Goal: Information Seeking & Learning: Learn about a topic

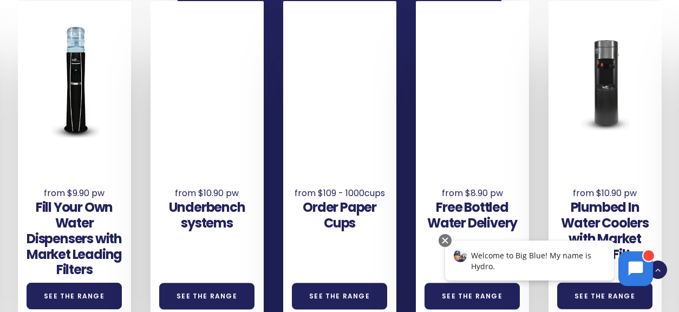
scroll to position [683, 0]
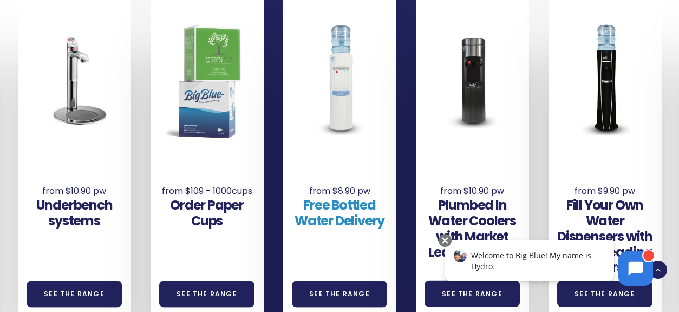
click at [342, 196] on link "Free Bottled Water Delivery" at bounding box center [340, 213] width 90 height 34
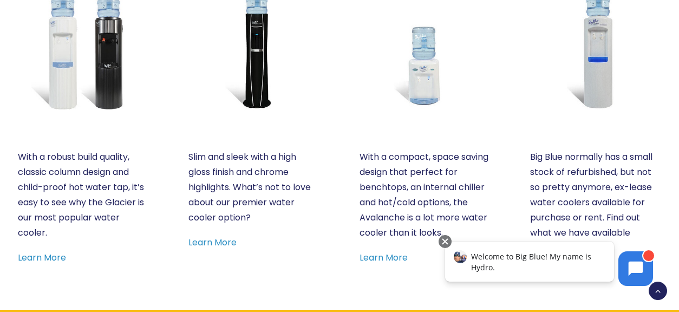
scroll to position [612, 0]
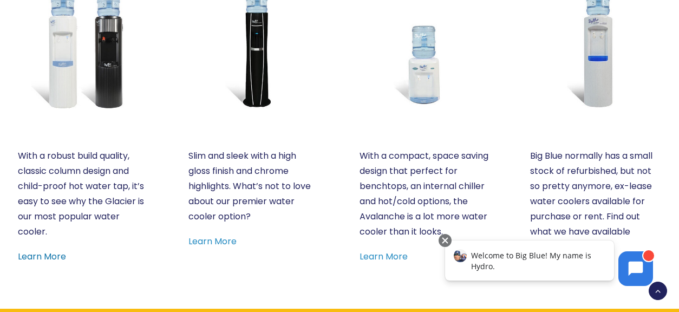
click at [37, 254] on link "Learn More" at bounding box center [42, 256] width 48 height 12
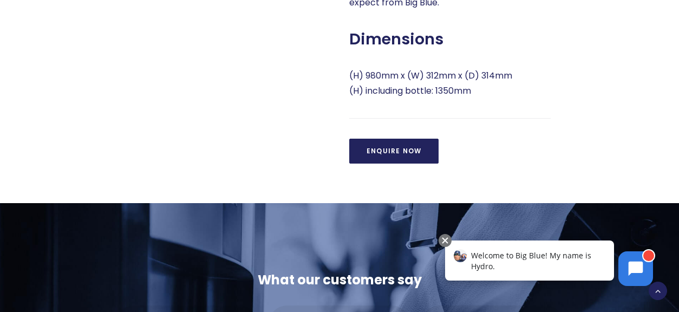
scroll to position [752, 0]
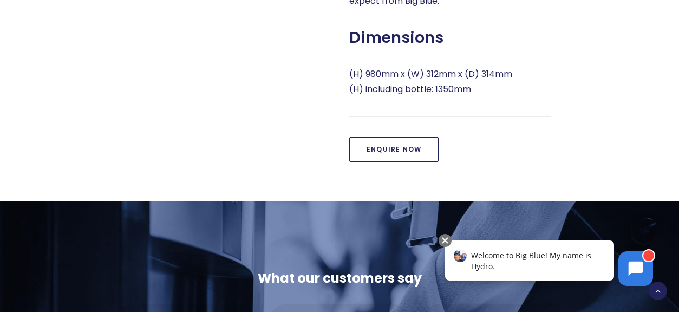
click at [374, 153] on link "Enquire Now" at bounding box center [393, 149] width 89 height 25
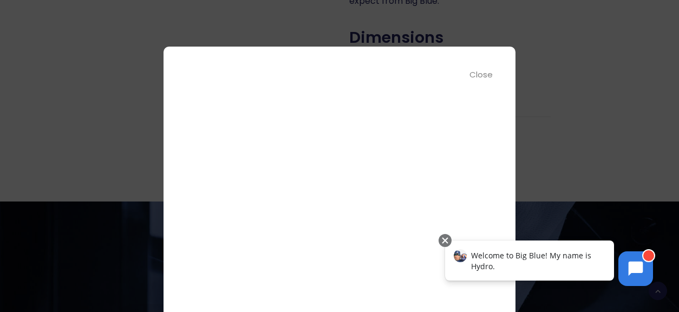
scroll to position [63, 0]
click at [482, 77] on div "Close" at bounding box center [482, 74] width 24 height 12
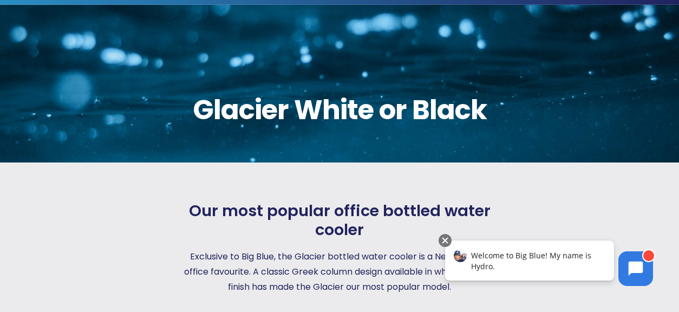
scroll to position [0, 0]
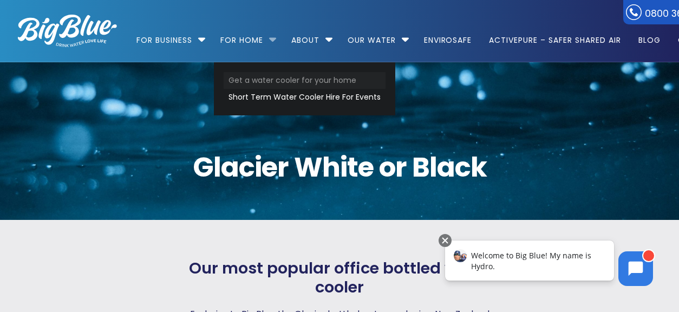
click at [257, 81] on link "Get a water cooler for your home" at bounding box center [305, 80] width 162 height 17
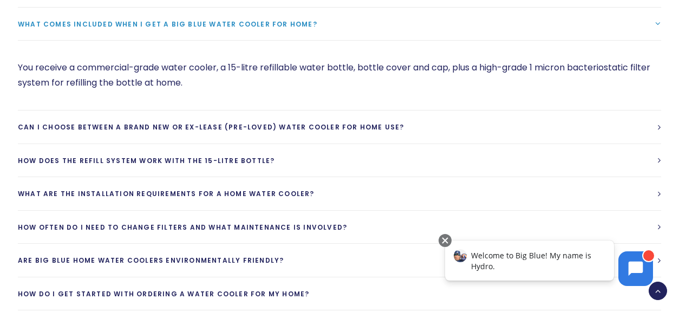
scroll to position [1202, 0]
click at [164, 158] on span "How does the refill system work with the 15-litre bottle?" at bounding box center [146, 160] width 257 height 9
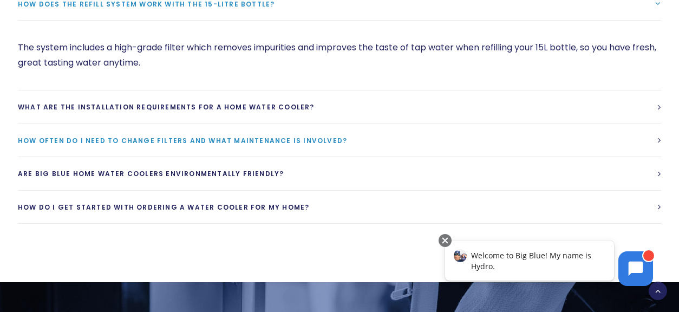
scroll to position [1291, 0]
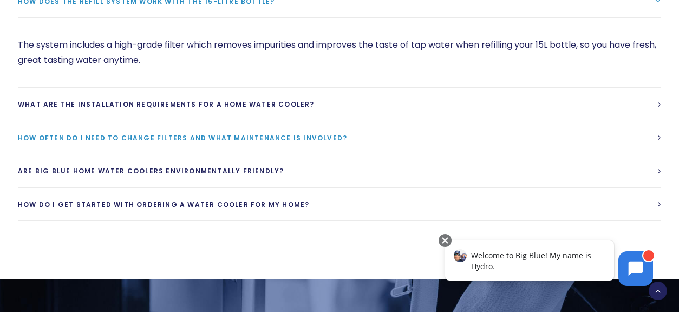
click at [156, 134] on span "How often do I need to change filters and what maintenance is involved?" at bounding box center [182, 137] width 329 height 9
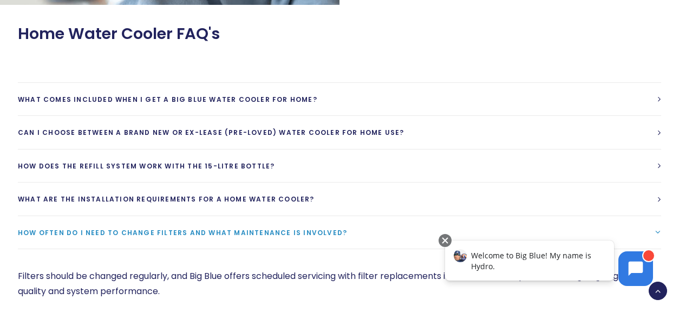
scroll to position [1124, 0]
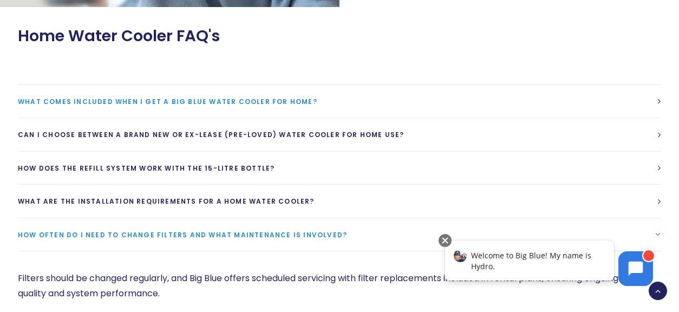
click at [178, 102] on span "What comes included when I get a Big Blue water cooler for home?" at bounding box center [168, 101] width 300 height 9
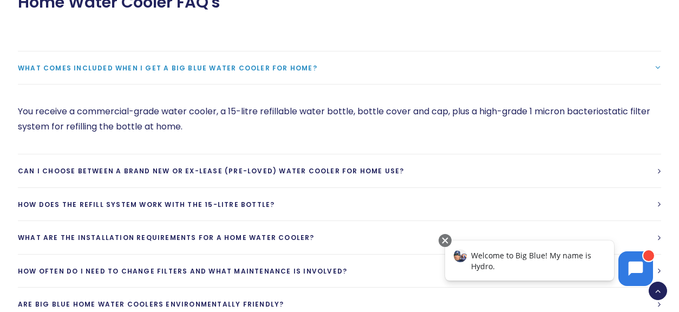
scroll to position [1166, 0]
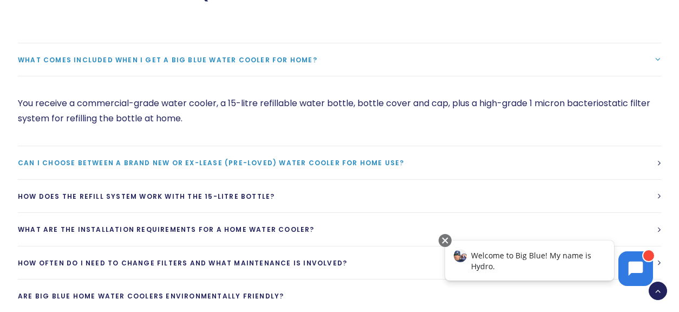
click at [179, 157] on link "Can I choose between a brand new or ex-lease (pre-loved) water cooler for home …" at bounding box center [340, 162] width 644 height 33
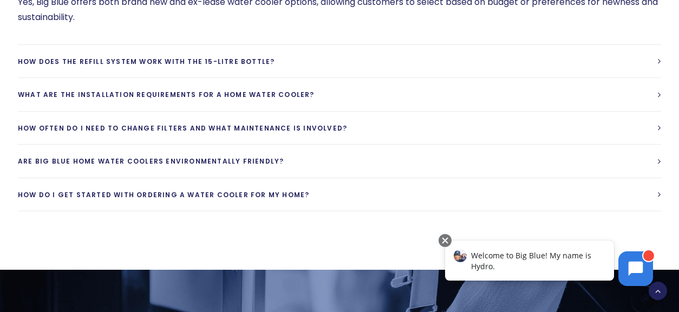
scroll to position [1300, 0]
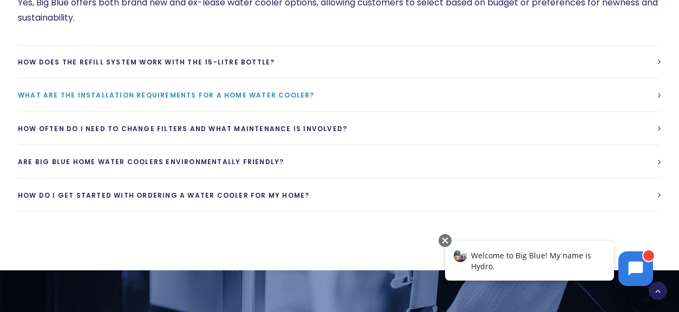
click at [159, 93] on span "What are the installation requirements for a home water cooler?" at bounding box center [166, 94] width 297 height 9
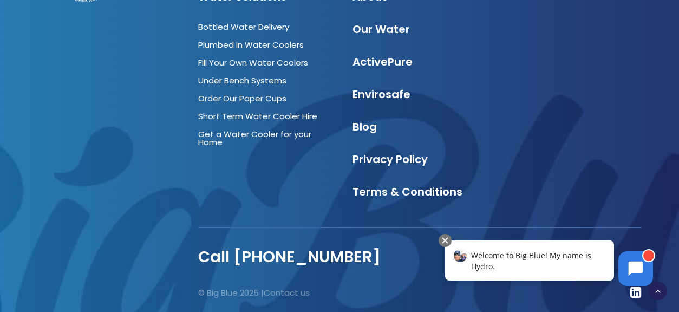
scroll to position [2040, 0]
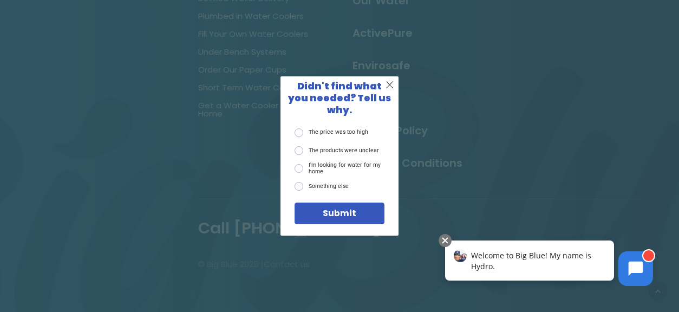
click at [298, 128] on label "The price was too high" at bounding box center [332, 132] width 74 height 9
click at [0, 0] on input "The price was too high" at bounding box center [0, 0] width 0 height 0
click at [300, 164] on label "I'm looking for water for my home" at bounding box center [339, 169] width 89 height 14
click at [0, 0] on input "I'm looking for water for my home" at bounding box center [0, 0] width 0 height 0
